Goal: Book appointment/travel/reservation

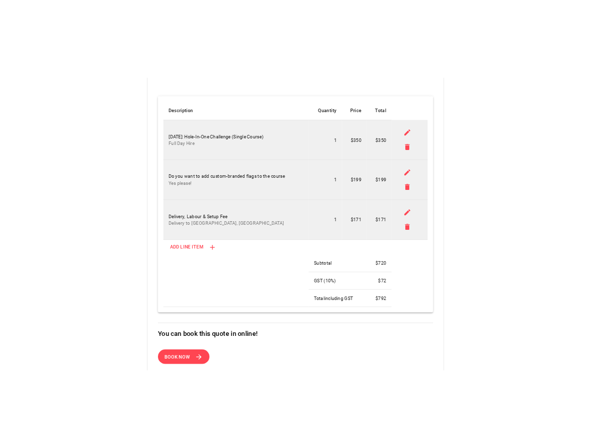
scroll to position [458, 0]
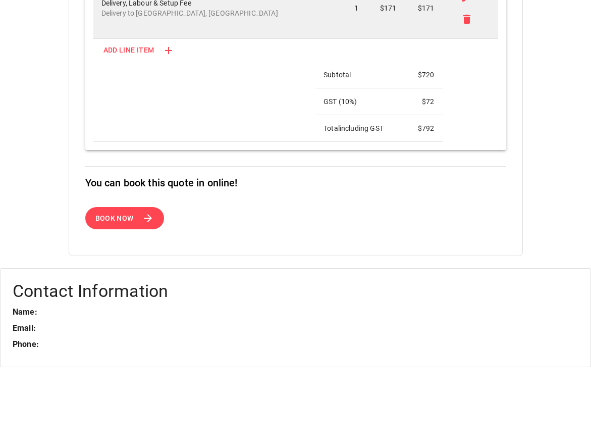
click at [124, 219] on span "Book Now" at bounding box center [114, 218] width 38 height 13
